Goal: Navigation & Orientation: Go to known website

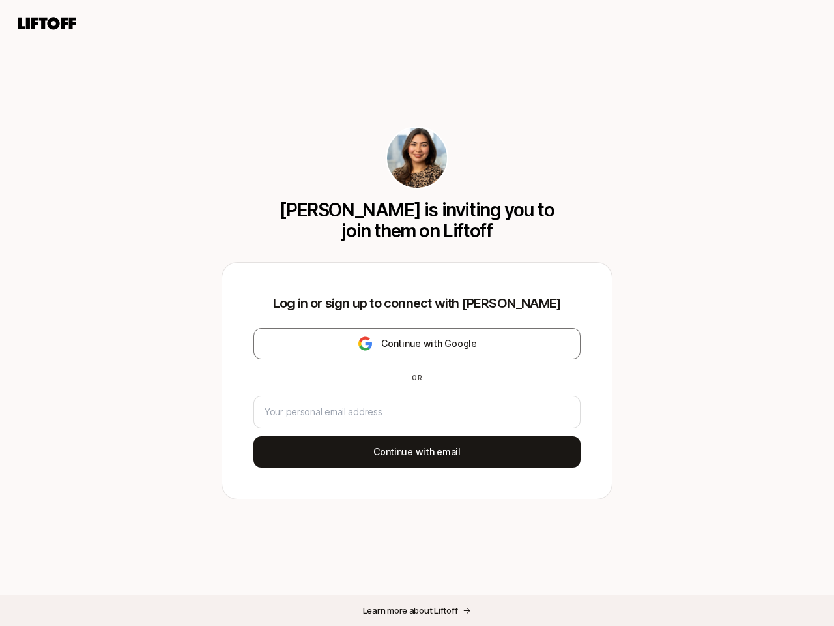
click at [417, 313] on div "Log in or sign up to connect with [PERSON_NAME] Continue with Google or Continu…" at bounding box center [417, 381] width 390 height 236
click at [47, 23] on icon at bounding box center [47, 23] width 63 height 18
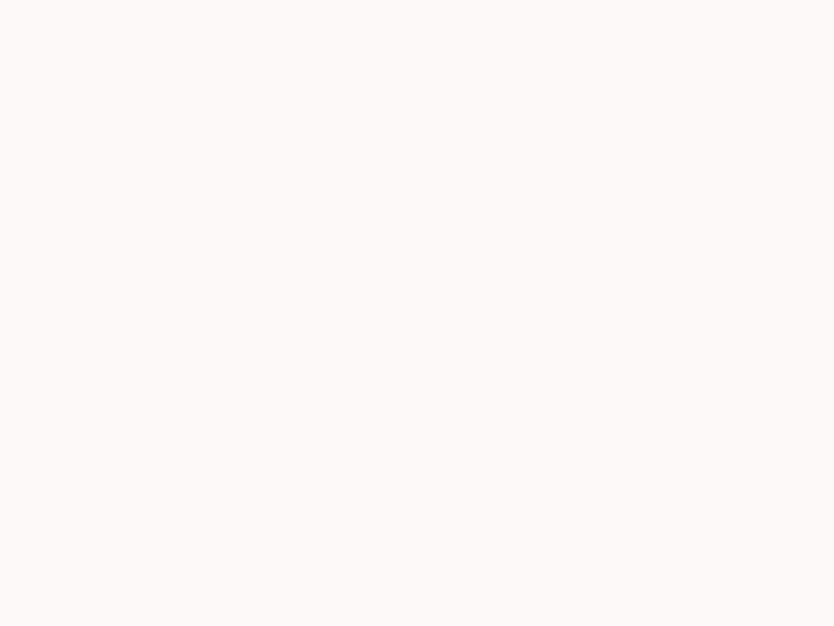
click at [417, 343] on div at bounding box center [417, 313] width 834 height 626
click at [417, 452] on div at bounding box center [417, 313] width 834 height 626
click at [417, 610] on div at bounding box center [417, 313] width 834 height 626
